Goal: Navigation & Orientation: Find specific page/section

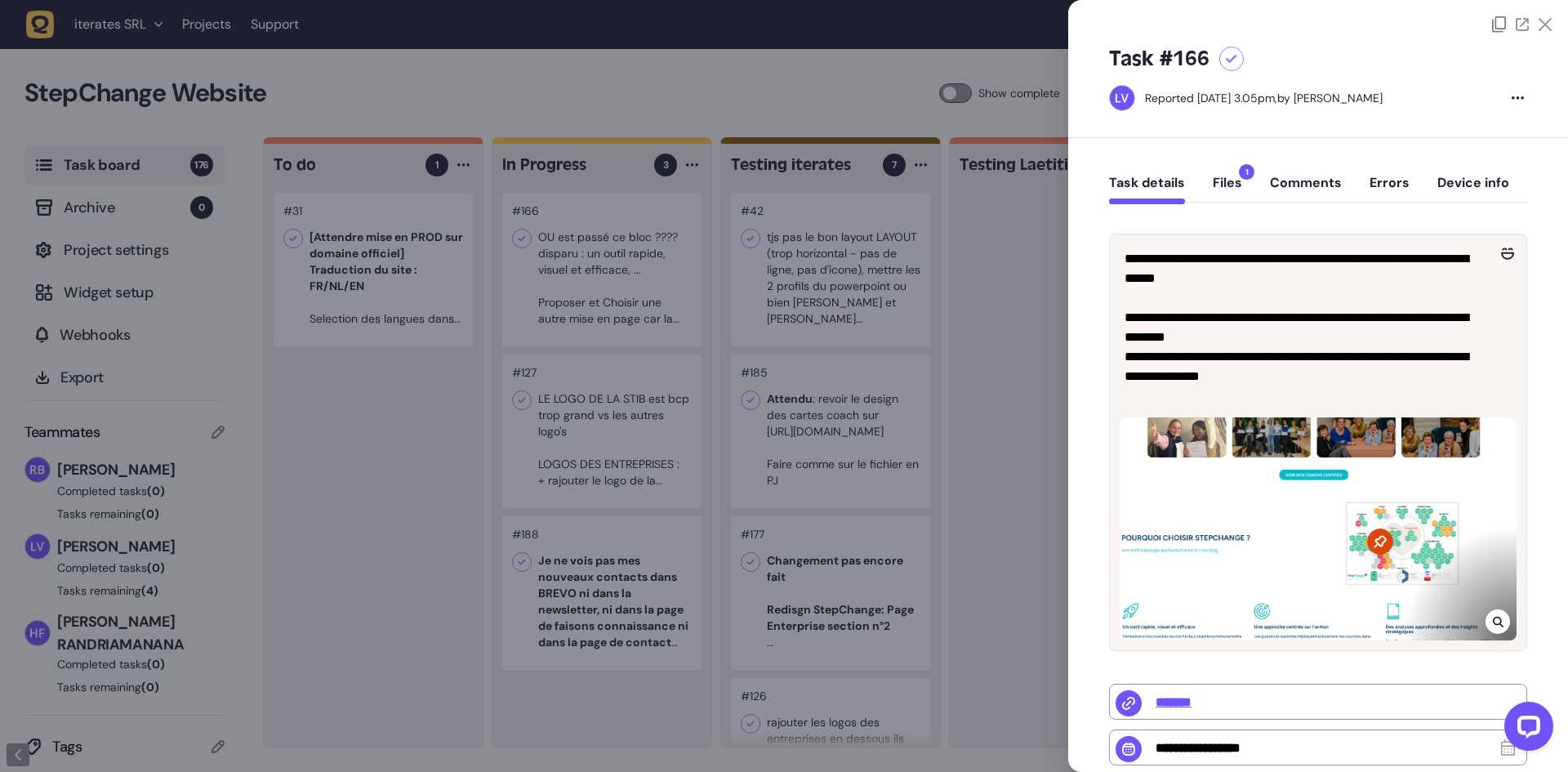
click at [936, 64] on div at bounding box center [784, 386] width 1568 height 772
click at [993, 361] on div at bounding box center [1060, 470] width 219 height 555
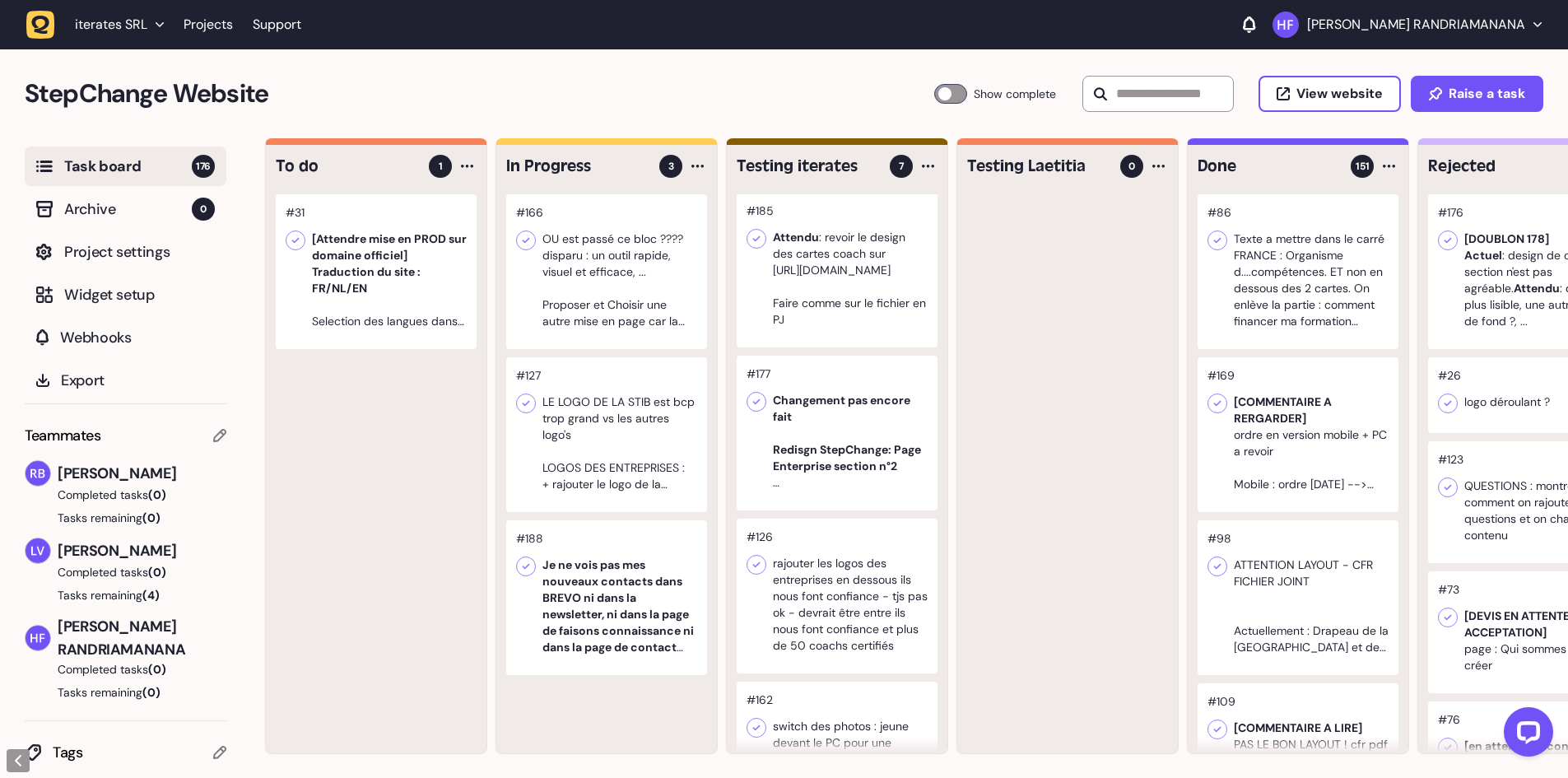
click at [670, 288] on div at bounding box center [607, 272] width 201 height 155
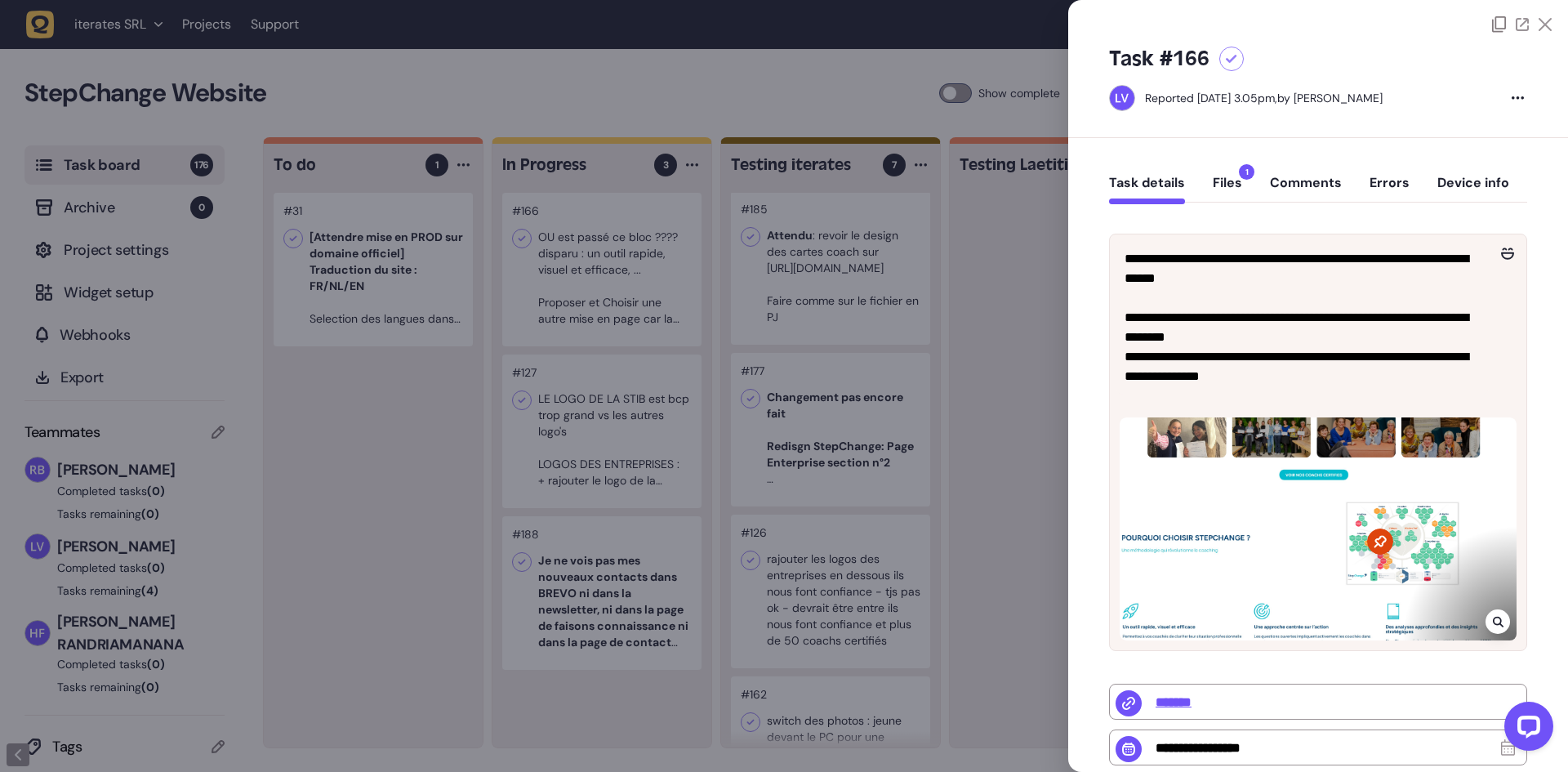
scroll to position [82, 0]
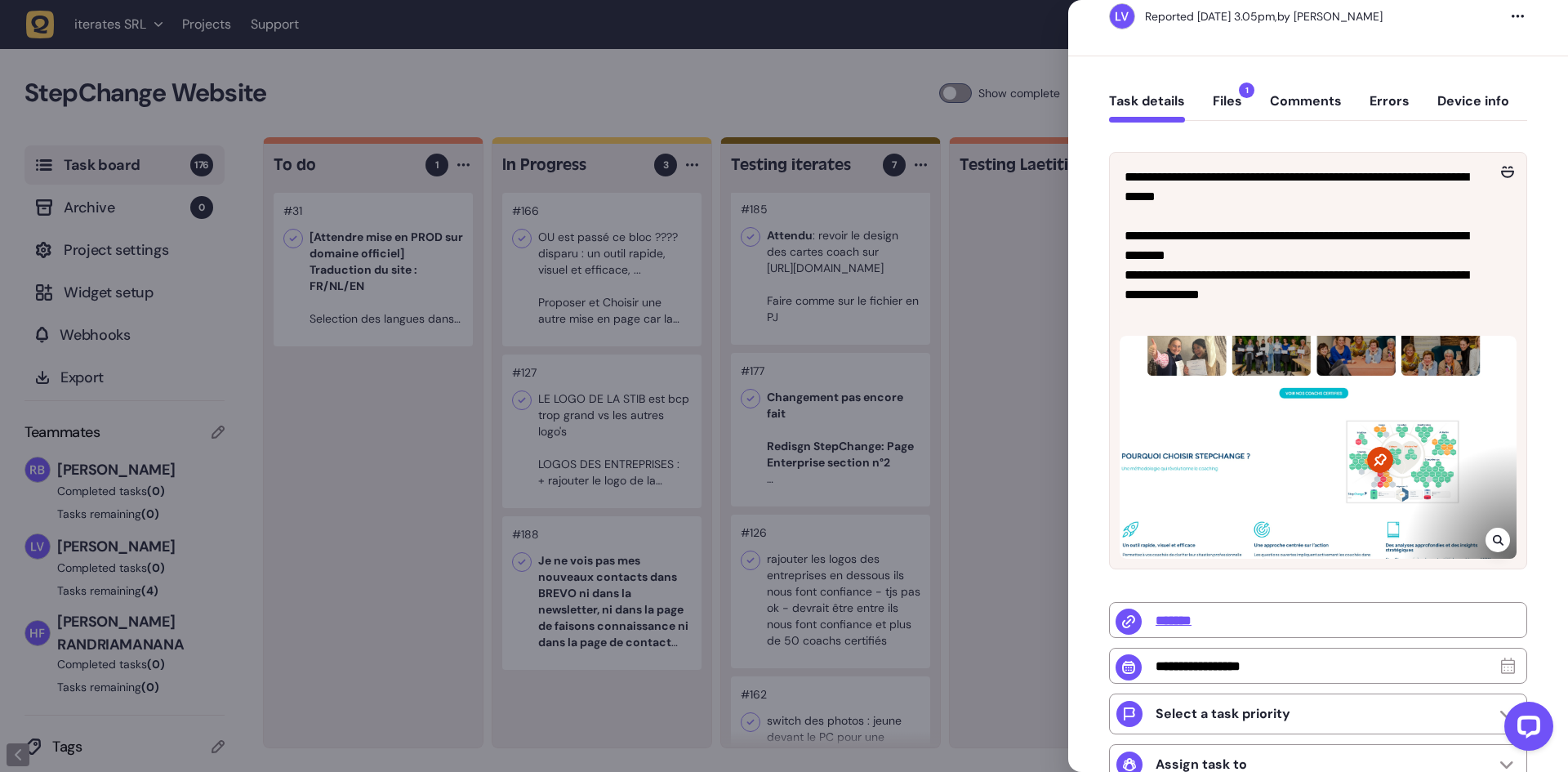
click at [1230, 98] on button "Files 1" at bounding box center [1228, 108] width 30 height 30
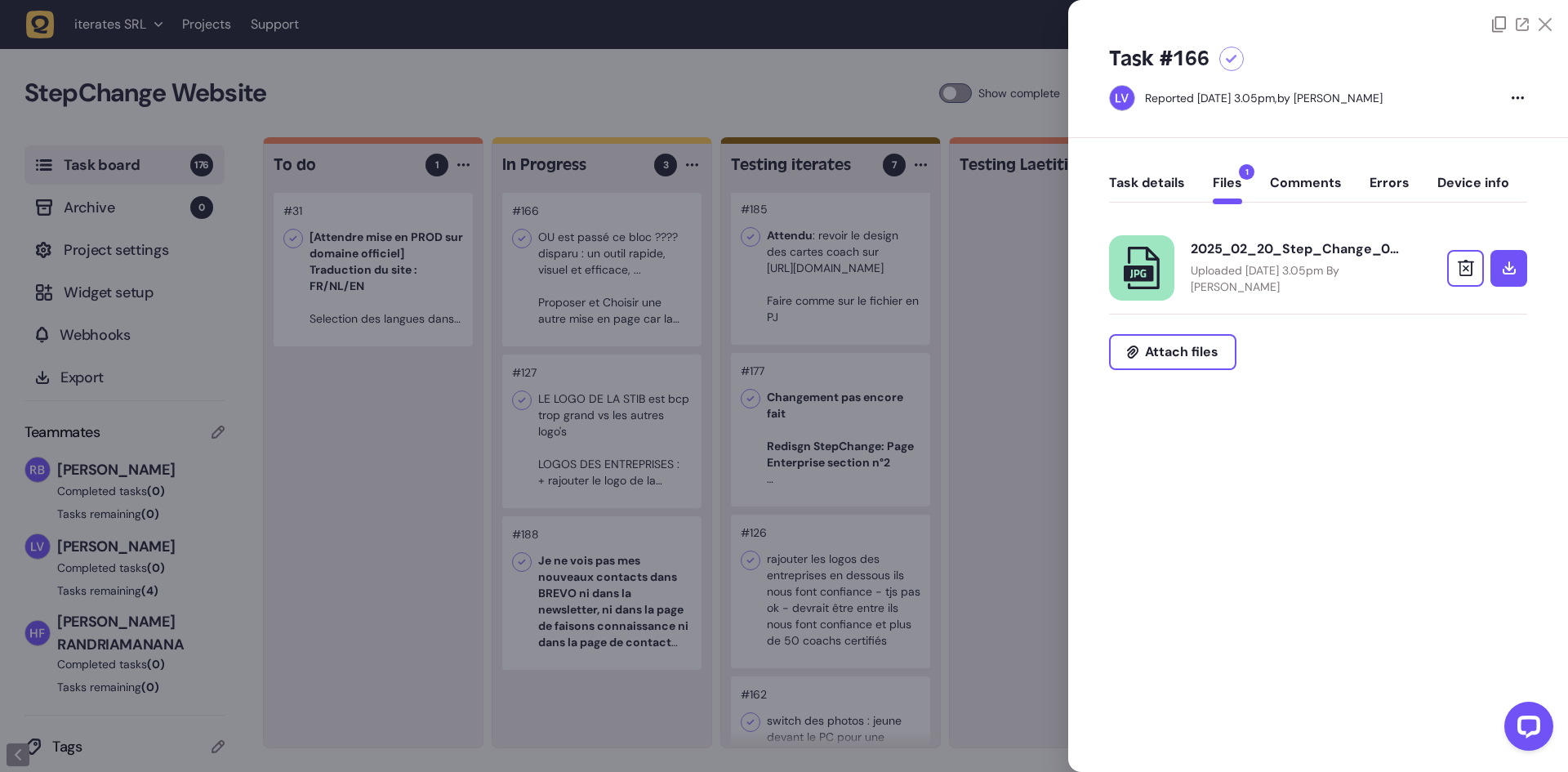
scroll to position [0, 0]
click at [1142, 193] on button "Task details" at bounding box center [1147, 190] width 76 height 30
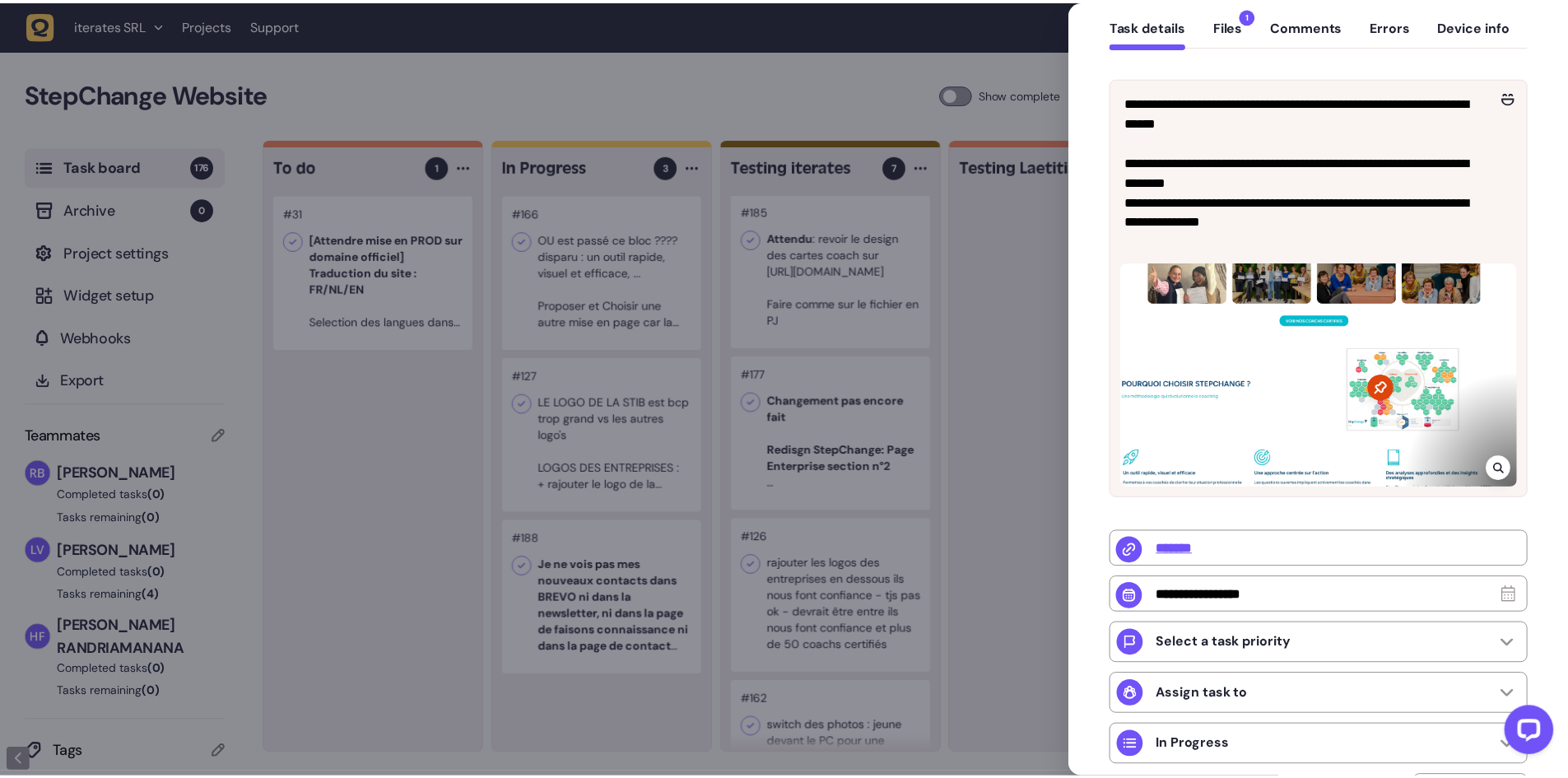
scroll to position [165, 0]
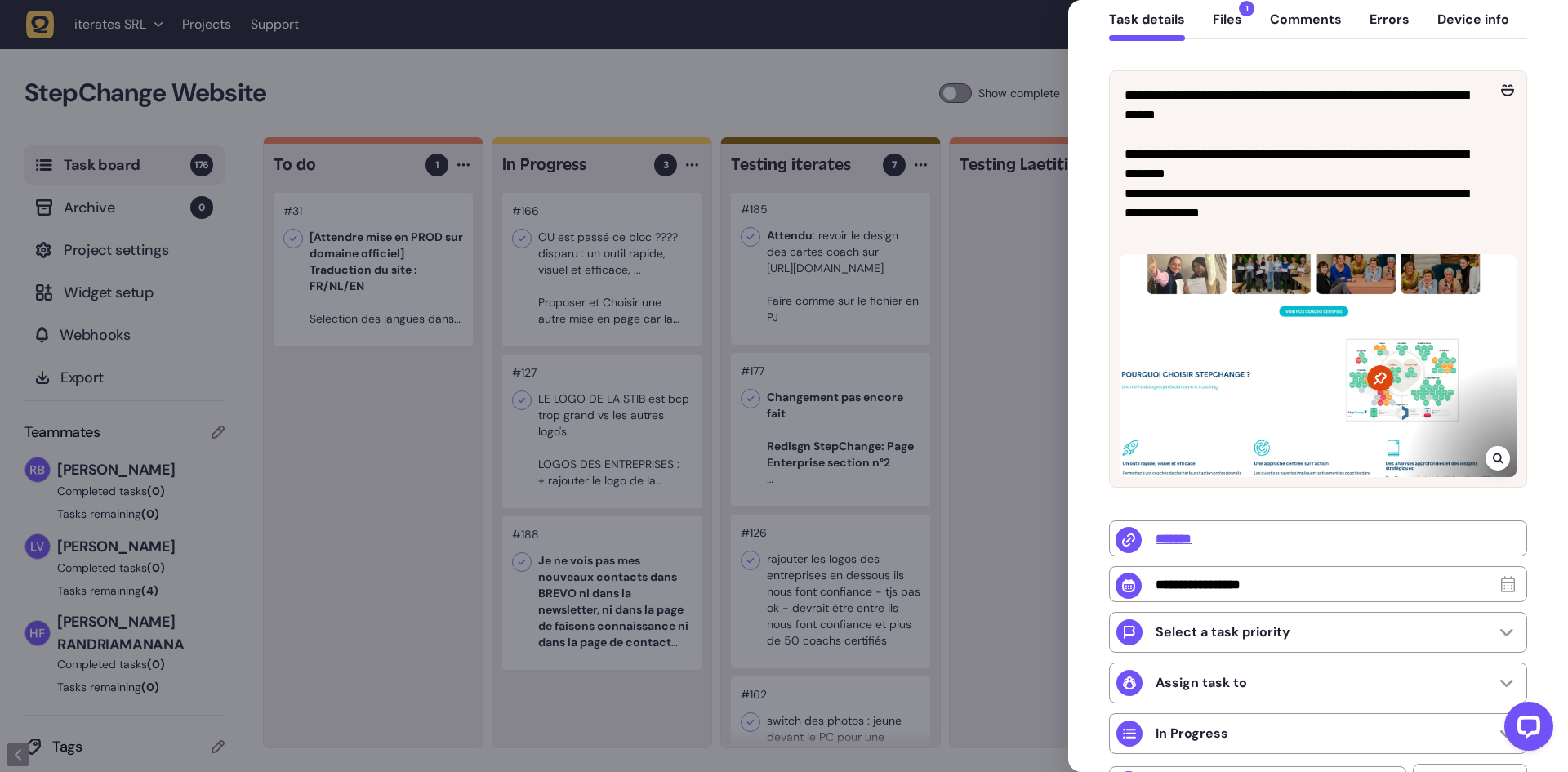
click at [637, 420] on div at bounding box center [784, 386] width 1568 height 772
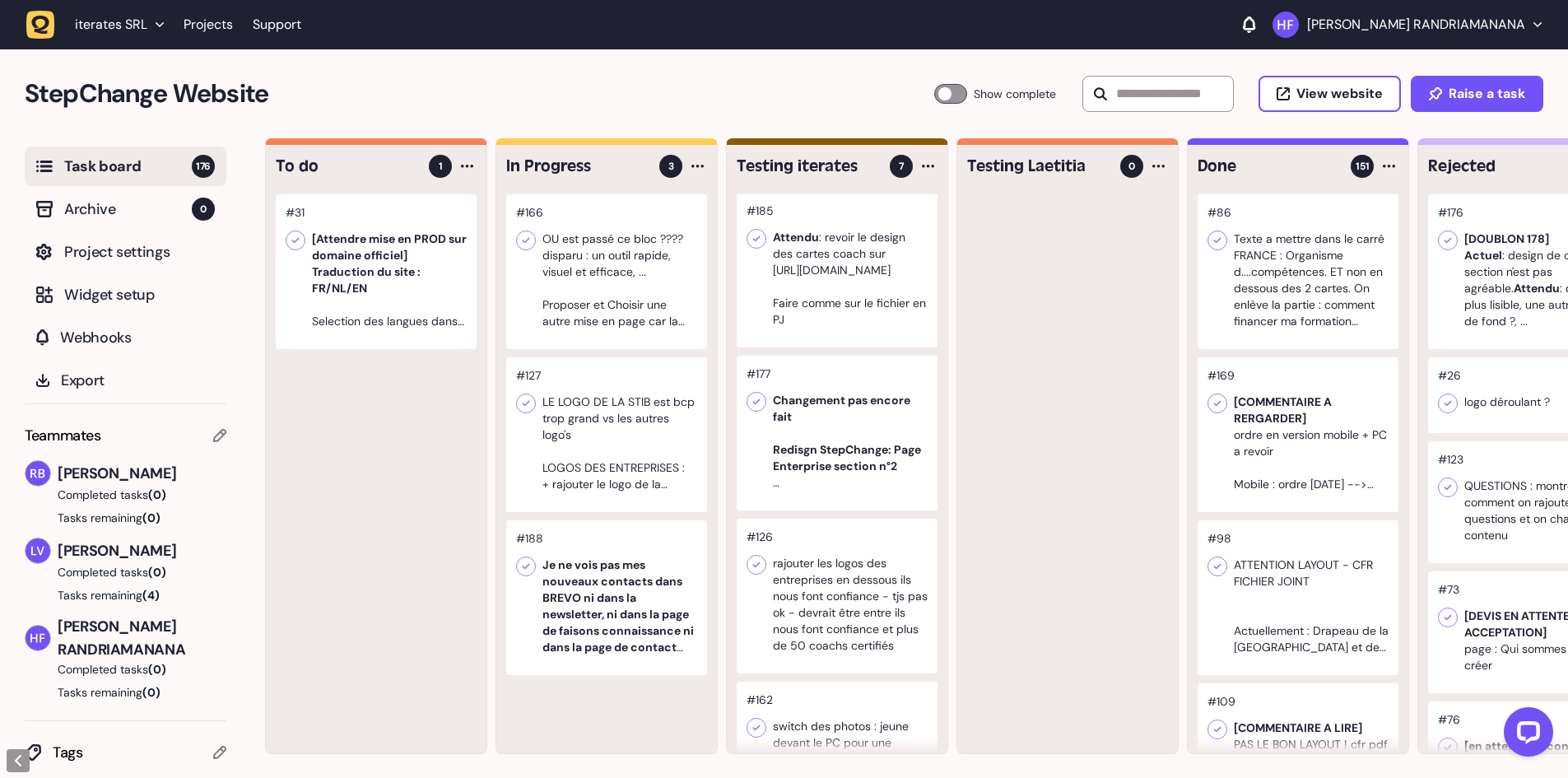
click at [642, 423] on div at bounding box center [607, 435] width 201 height 155
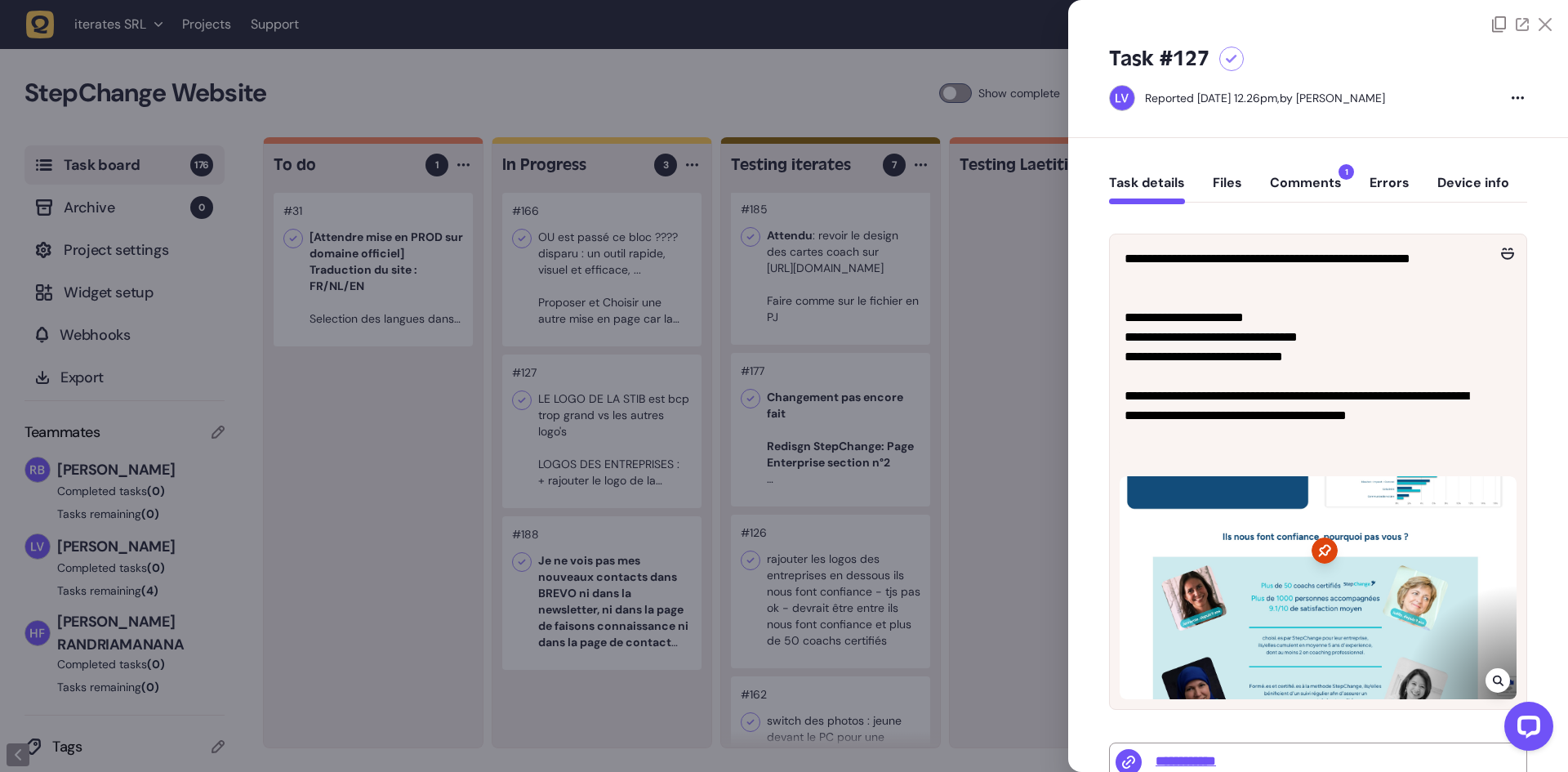
click at [1325, 175] on button "Comments 1" at bounding box center [1306, 190] width 72 height 30
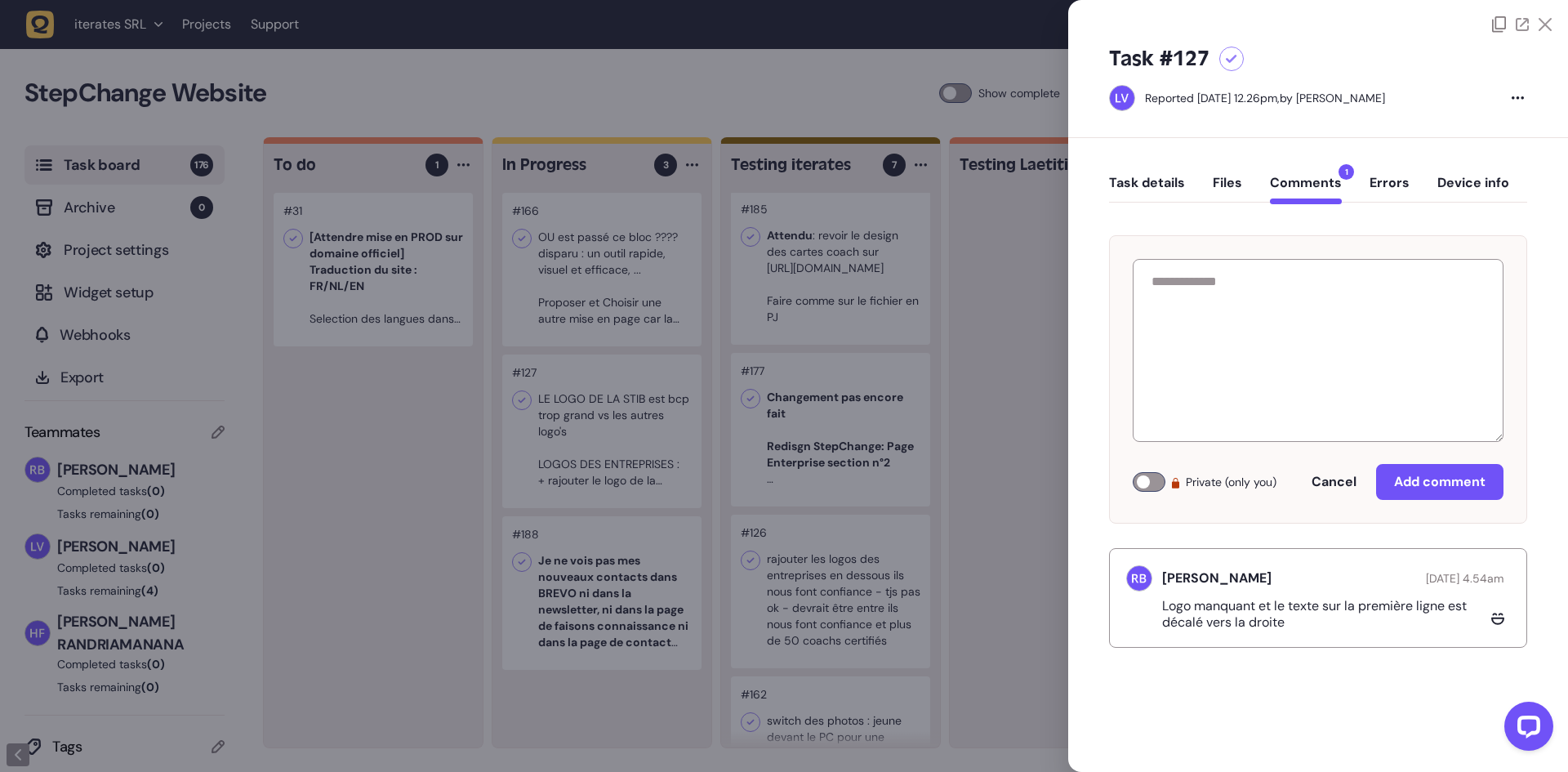
click at [665, 389] on div at bounding box center [784, 386] width 1568 height 772
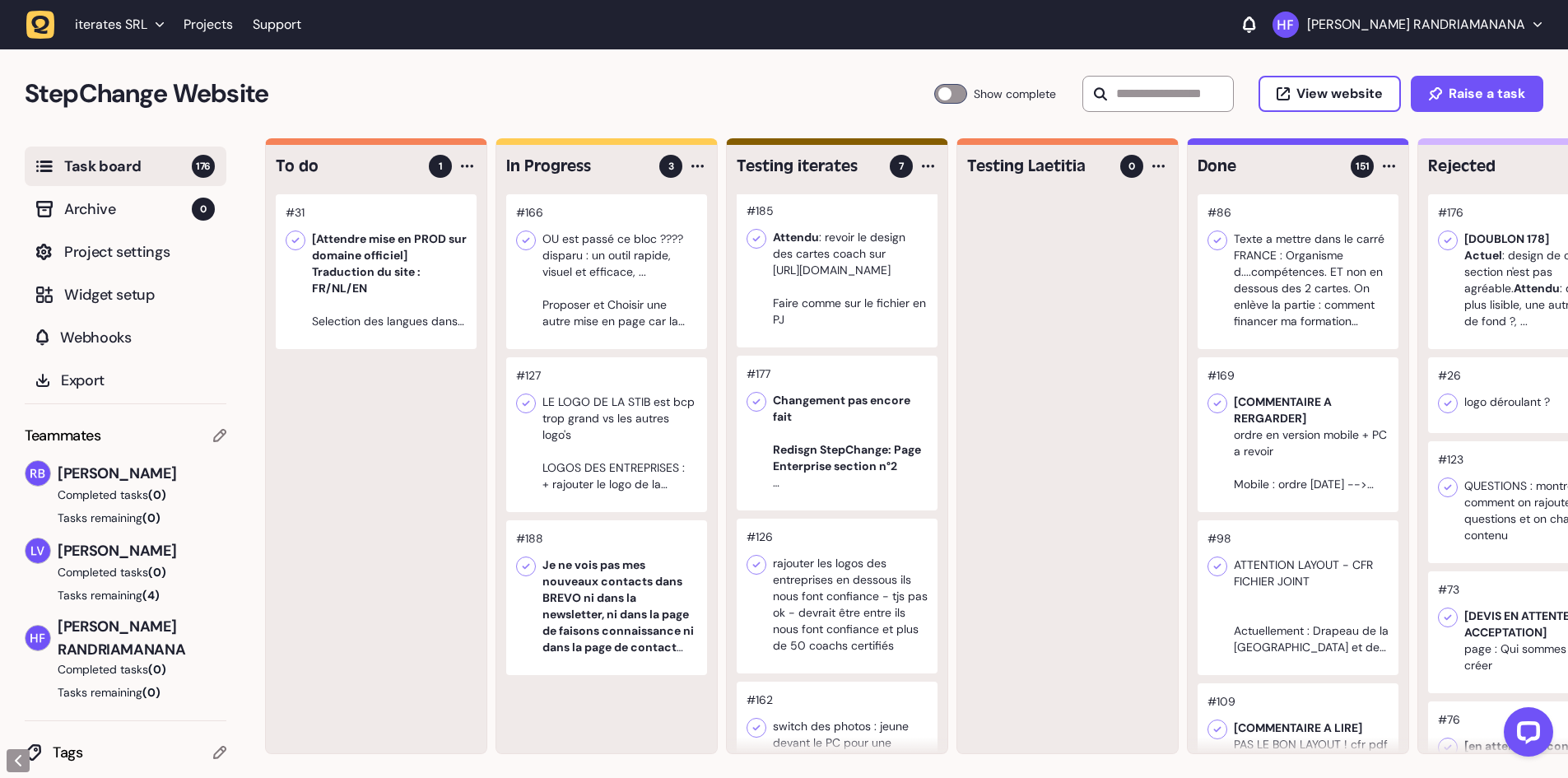
click at [668, 285] on div at bounding box center [607, 272] width 201 height 155
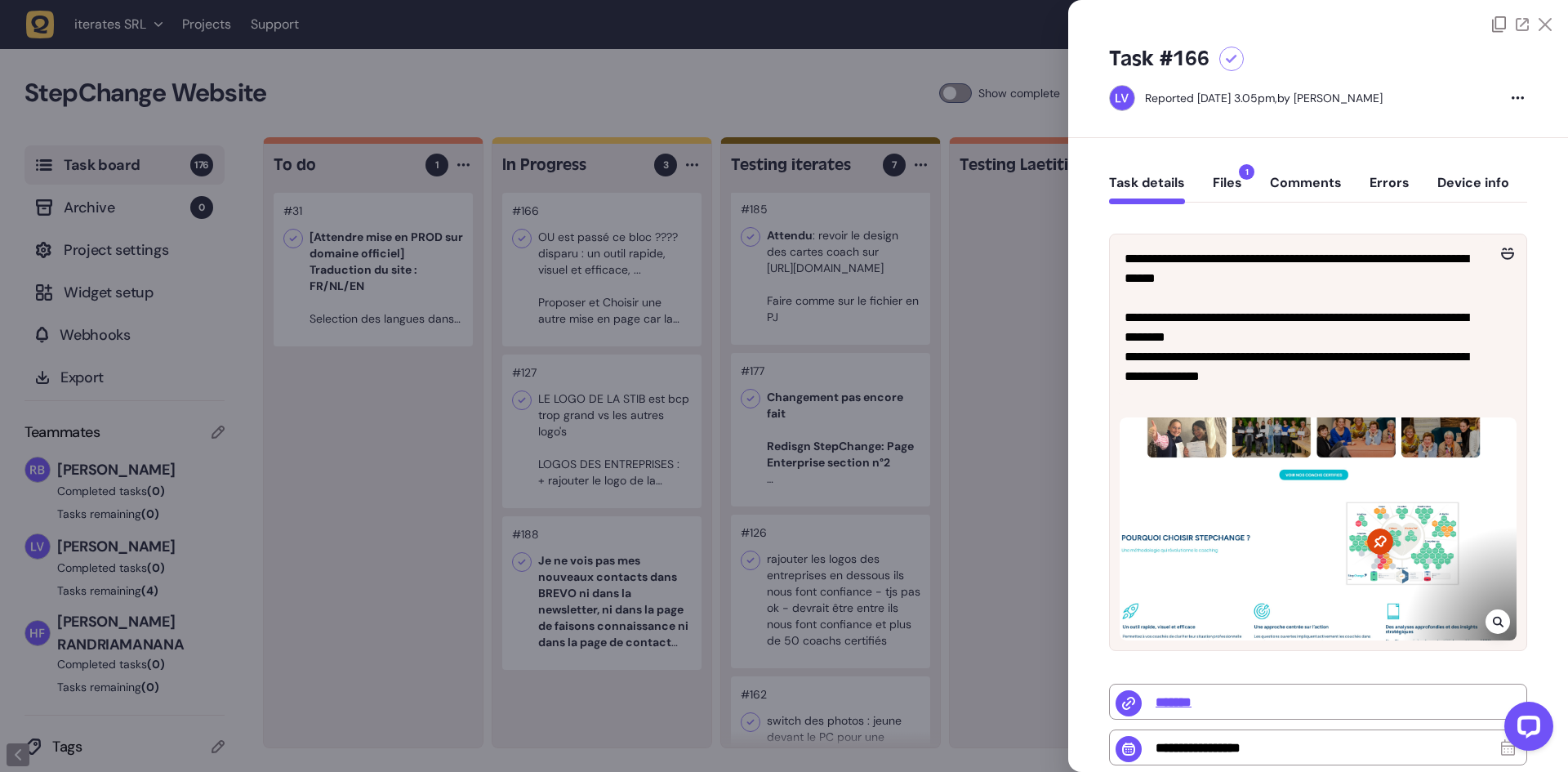
click at [1231, 196] on button "Files 1" at bounding box center [1228, 190] width 30 height 30
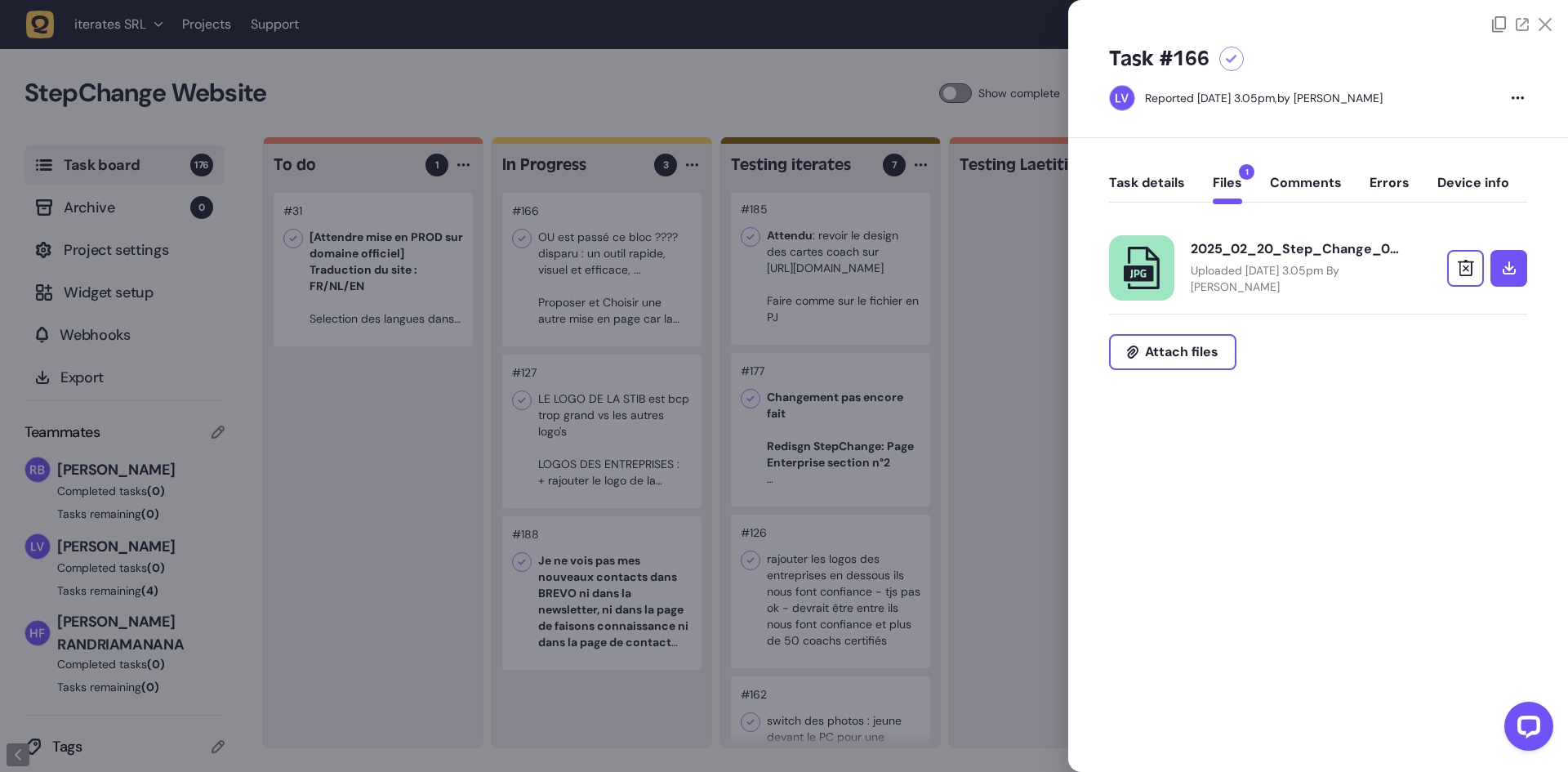
click at [1173, 187] on button "Task details" at bounding box center [1147, 190] width 76 height 30
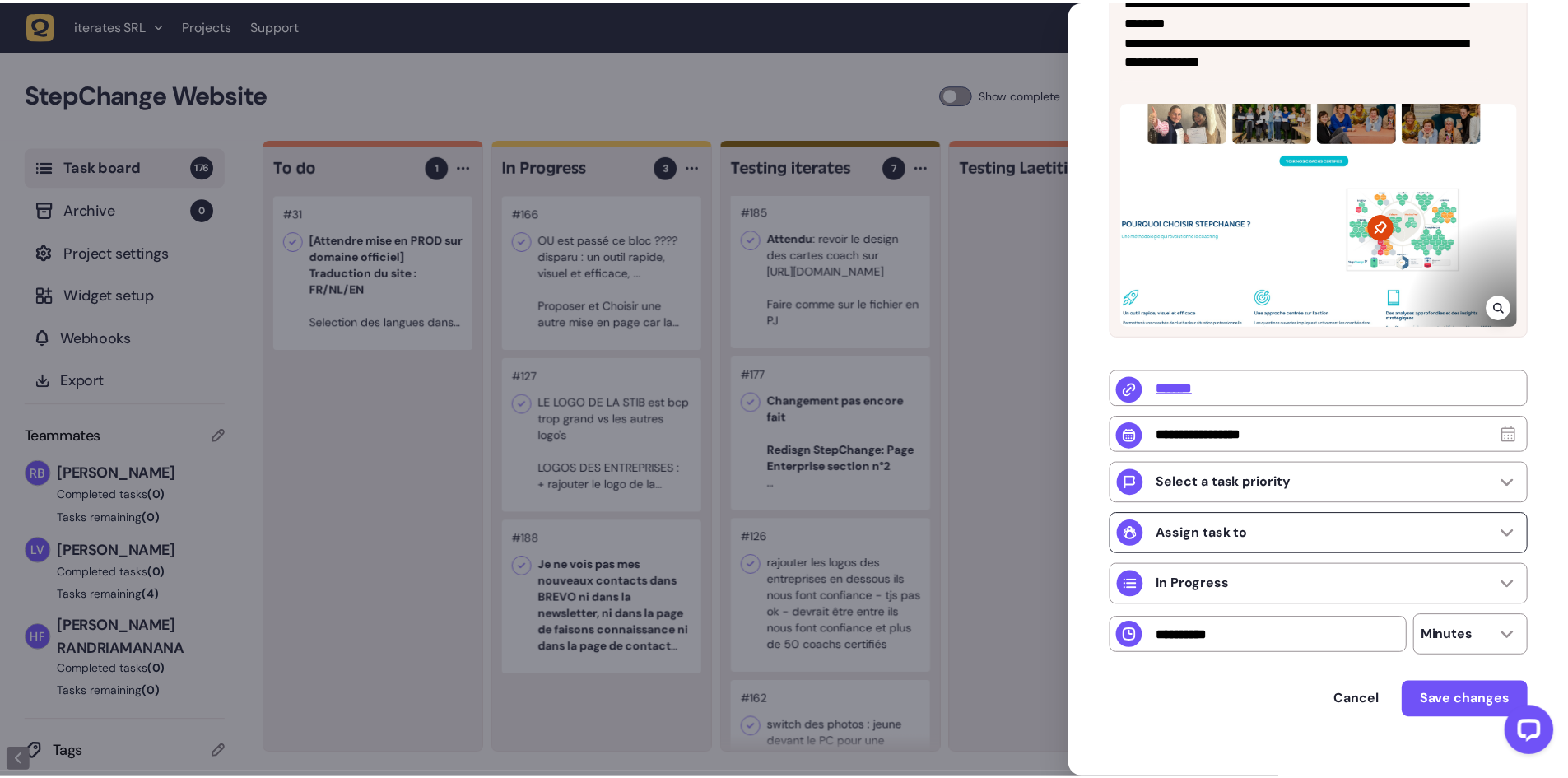
scroll to position [347, 0]
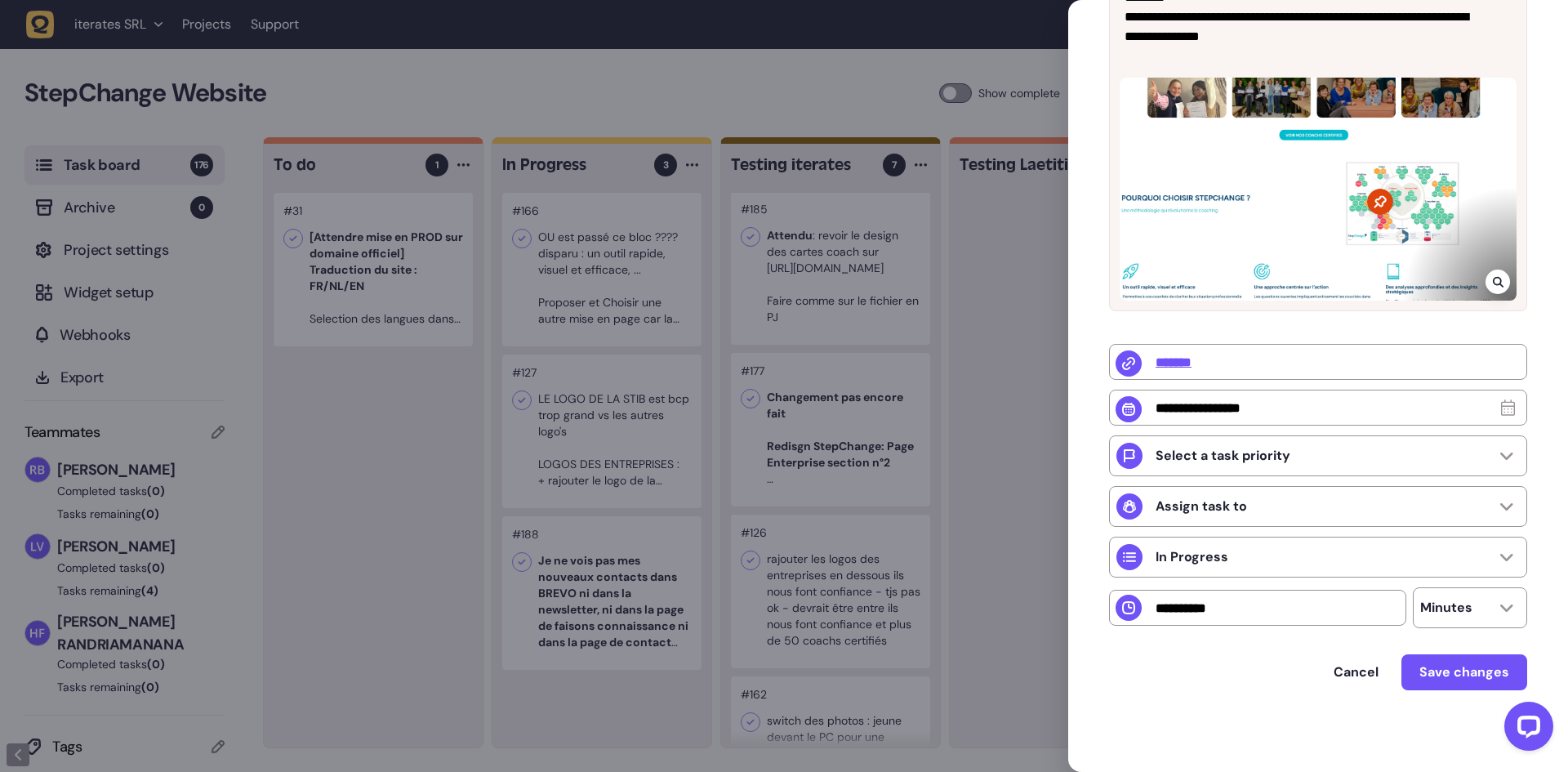
click at [602, 315] on div at bounding box center [784, 386] width 1568 height 772
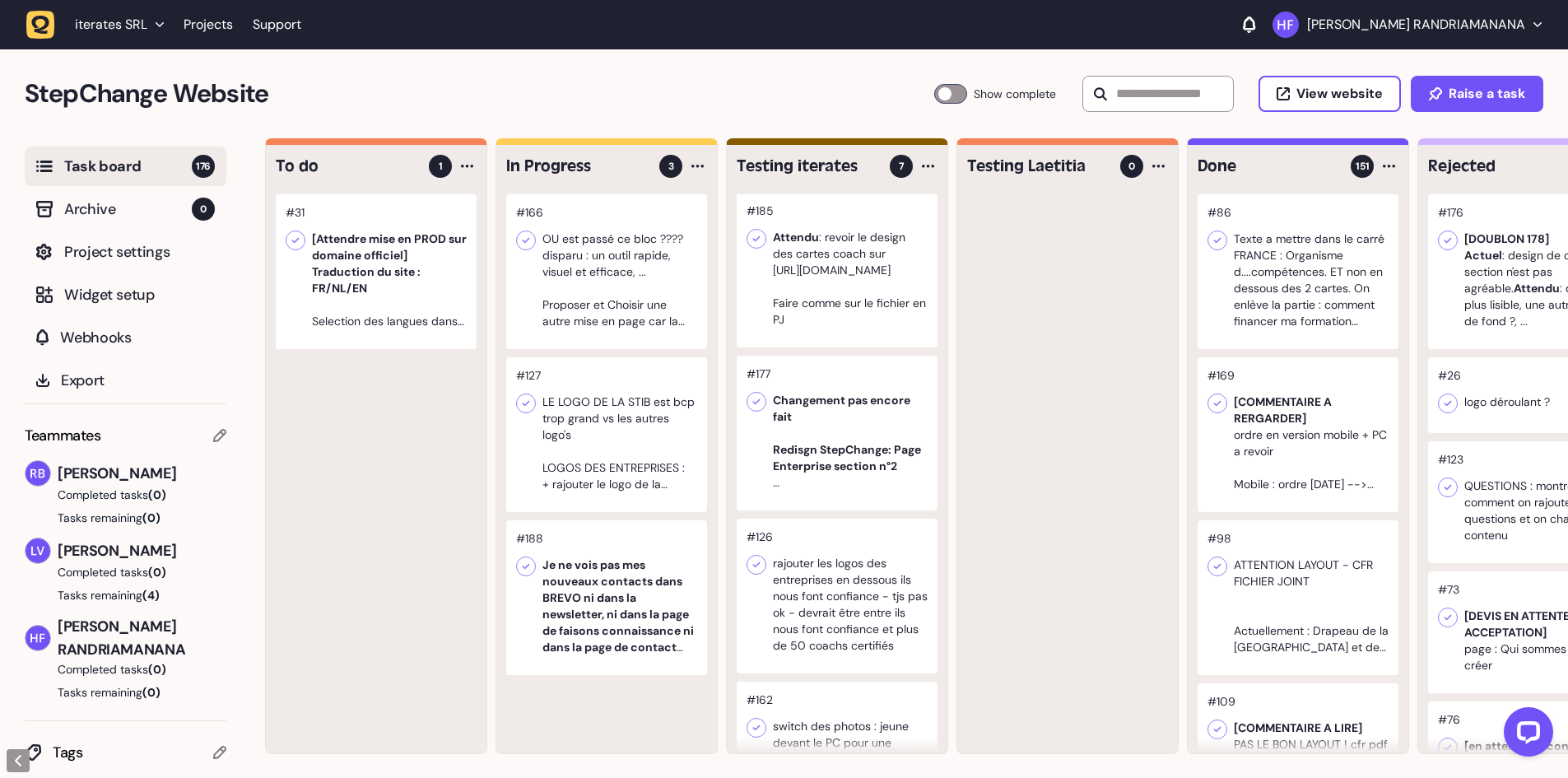
click at [628, 289] on div at bounding box center [607, 272] width 201 height 155
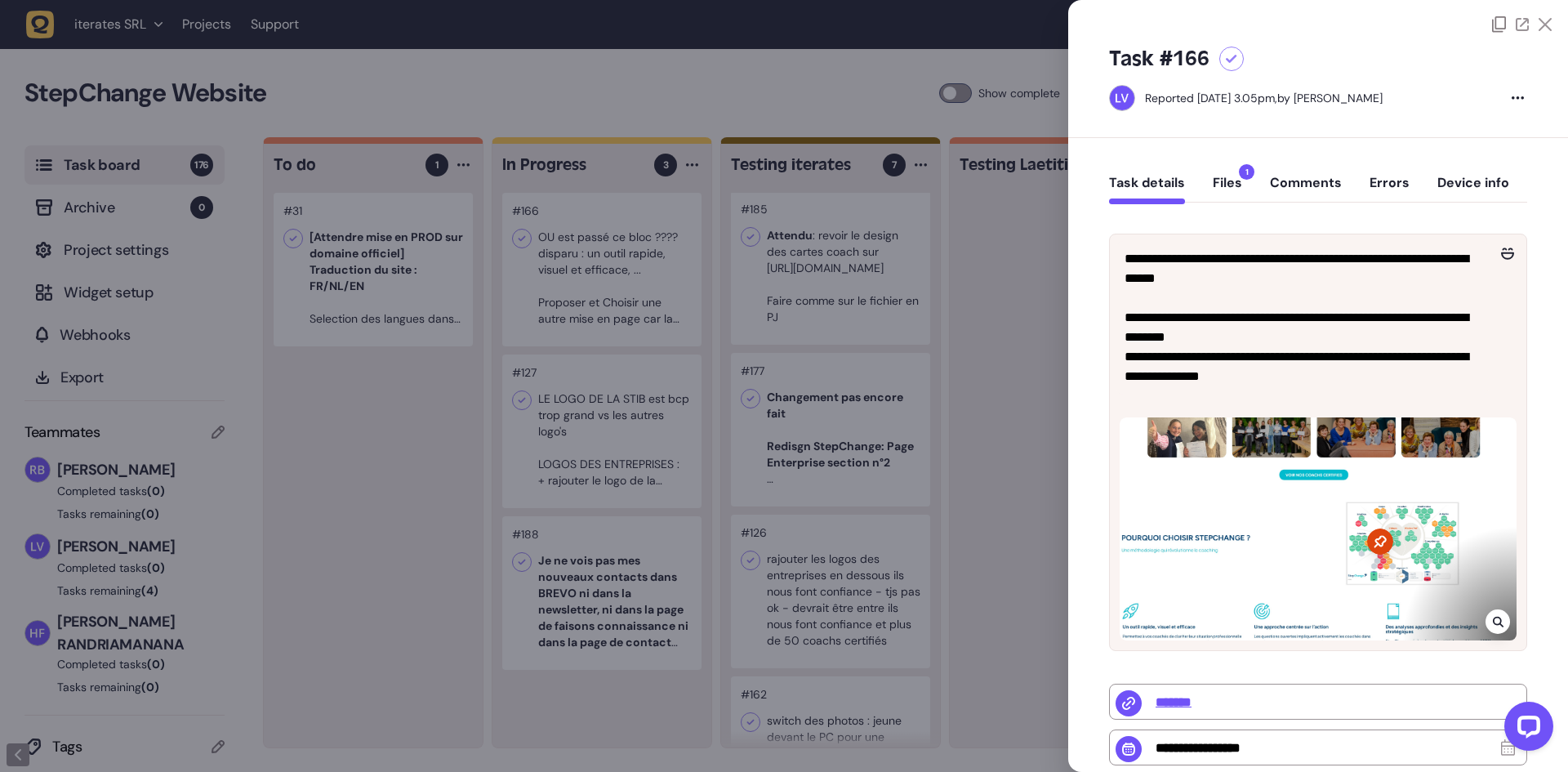
click at [626, 548] on div at bounding box center [784, 386] width 1568 height 772
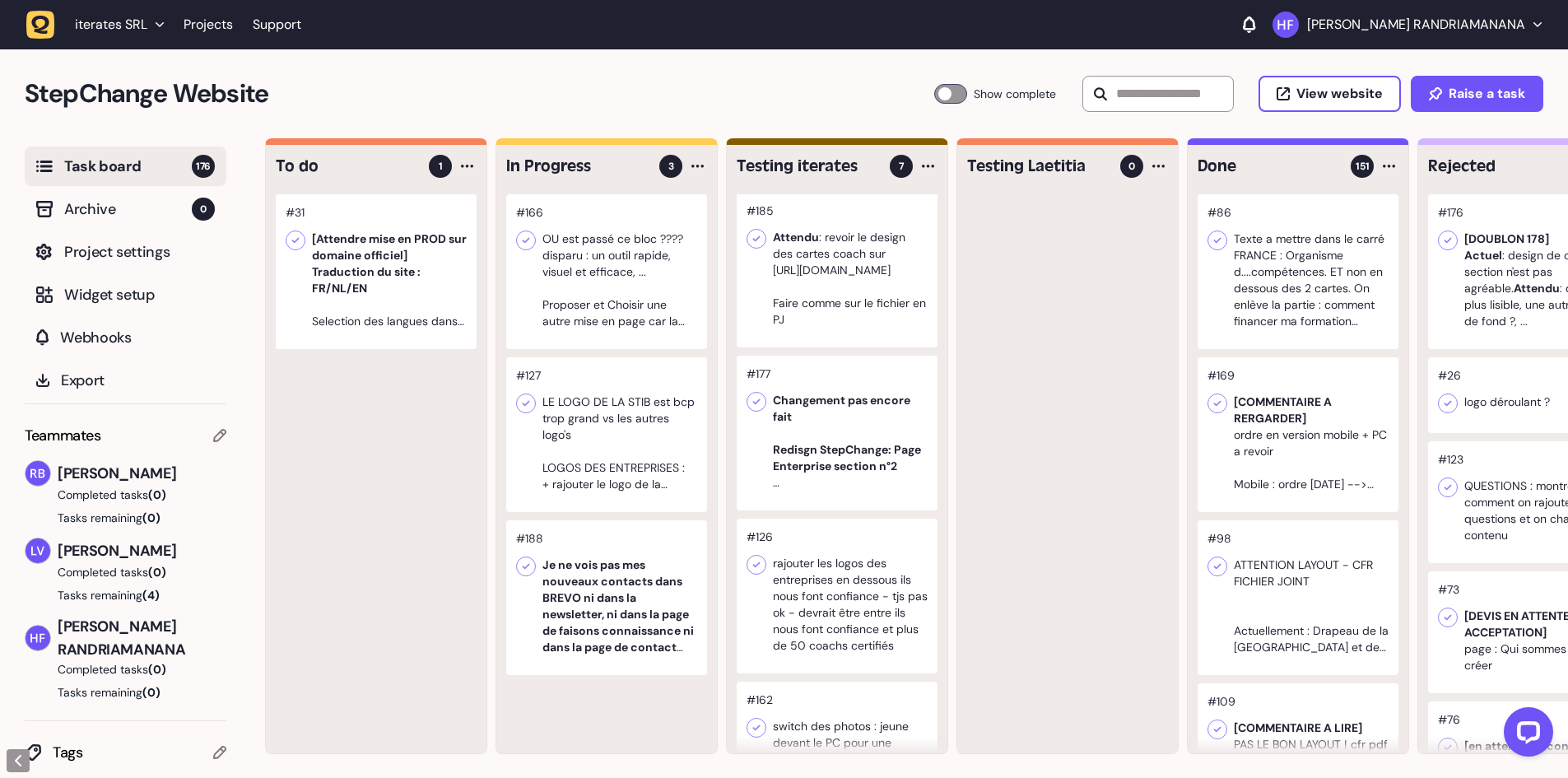
click at [593, 286] on div at bounding box center [607, 272] width 201 height 155
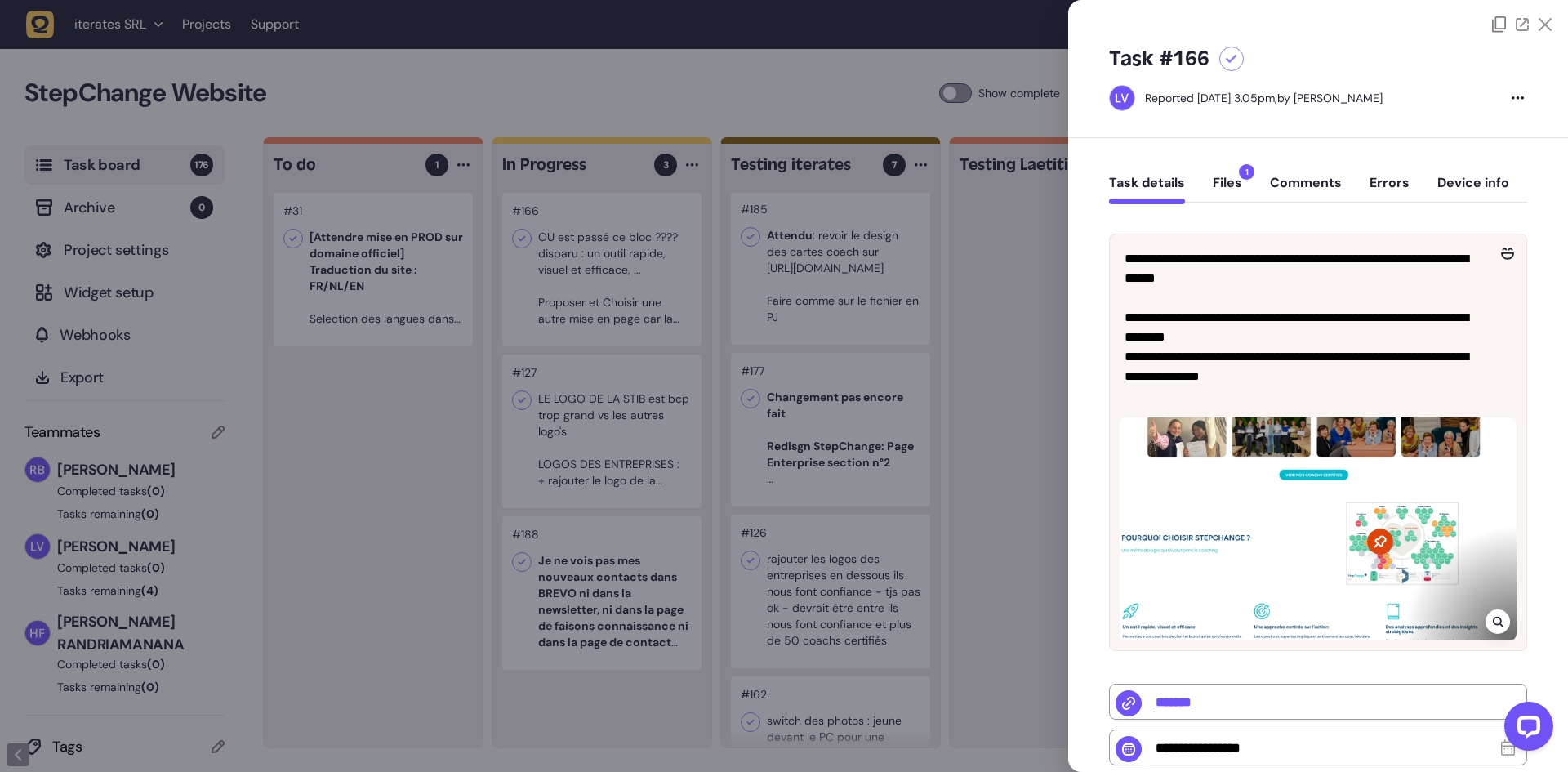
click at [1500, 16] on div at bounding box center [1318, 16] width 500 height 33
click at [1492, 26] on icon at bounding box center [1499, 25] width 14 height 17
click at [607, 421] on div at bounding box center [784, 386] width 1568 height 772
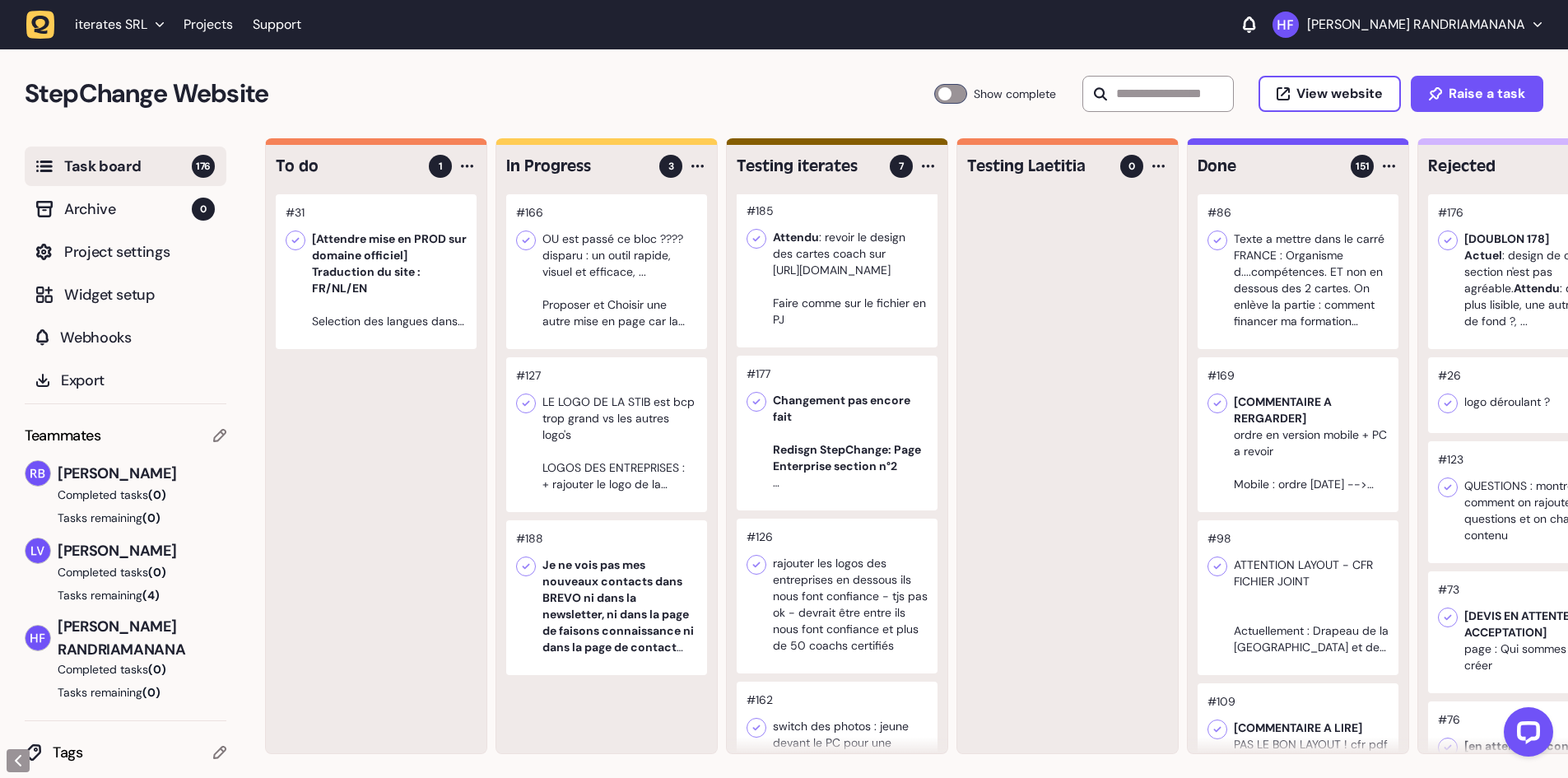
click at [623, 429] on div at bounding box center [607, 435] width 201 height 155
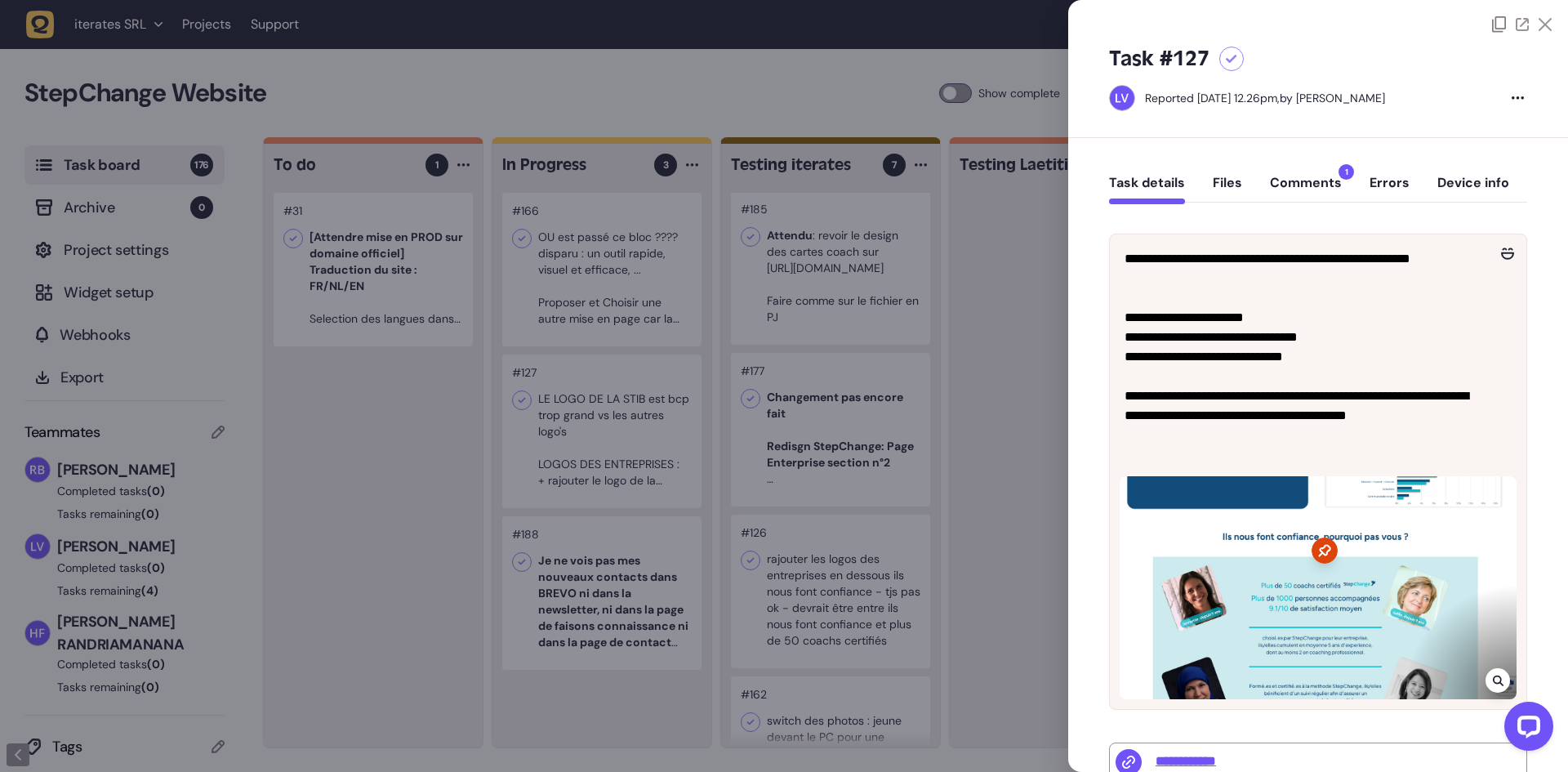
click at [1493, 19] on icon at bounding box center [1499, 25] width 14 height 17
click at [620, 641] on div at bounding box center [784, 386] width 1568 height 772
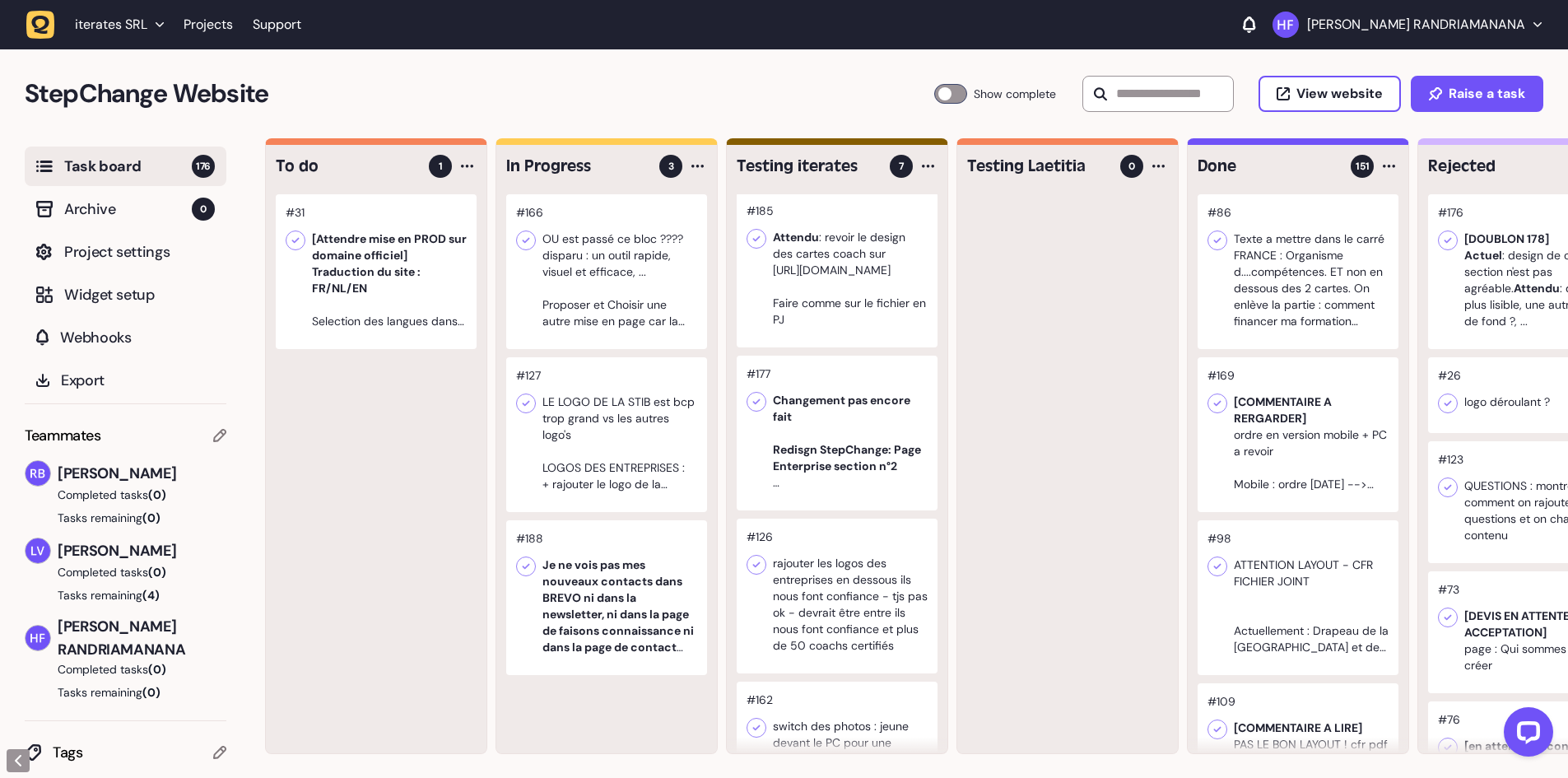
click at [617, 618] on div at bounding box center [607, 598] width 201 height 155
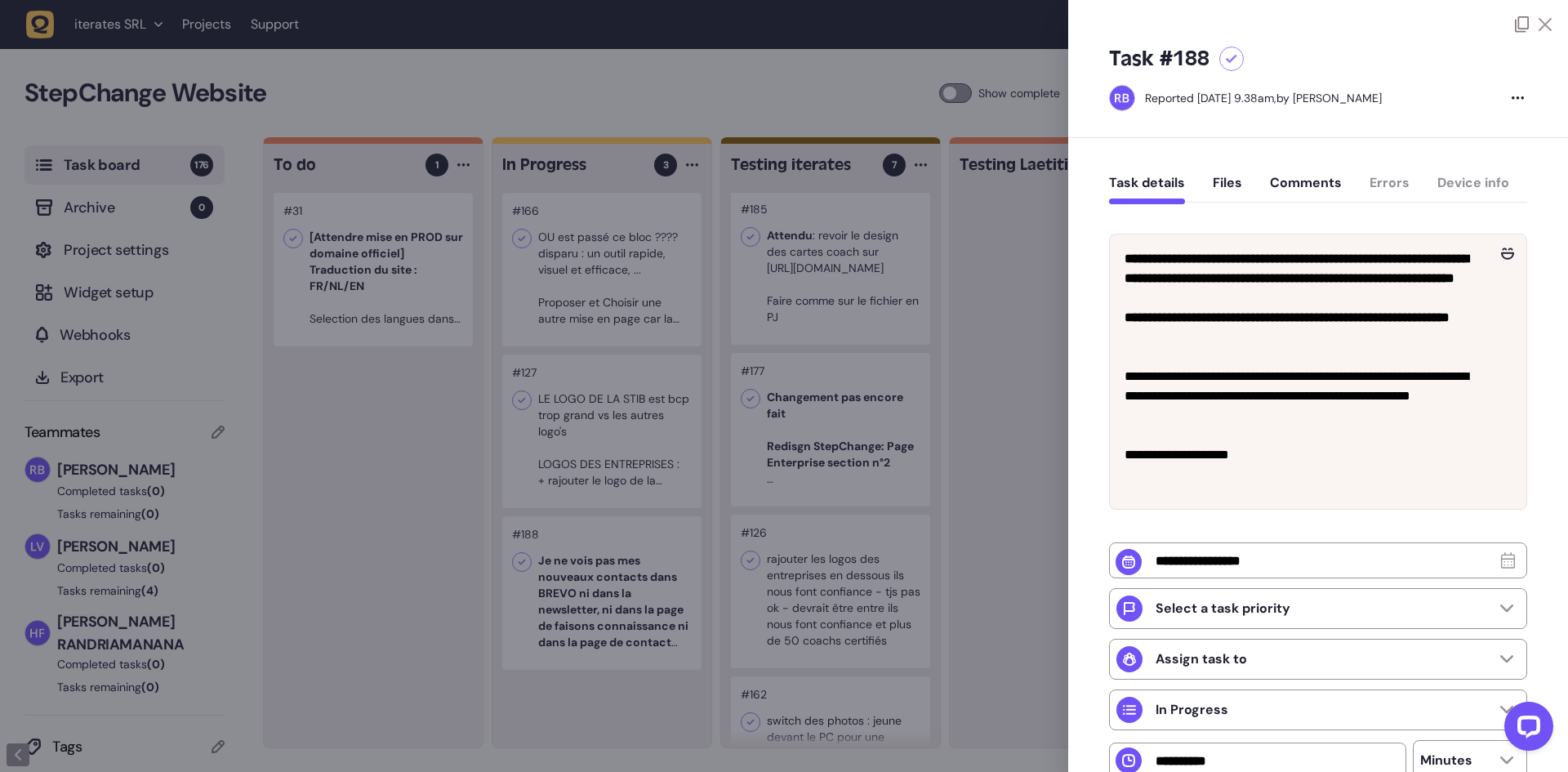
click at [1515, 29] on icon at bounding box center [1522, 25] width 14 height 17
click at [1036, 557] on div at bounding box center [784, 386] width 1568 height 772
